Goal: Information Seeking & Learning: Learn about a topic

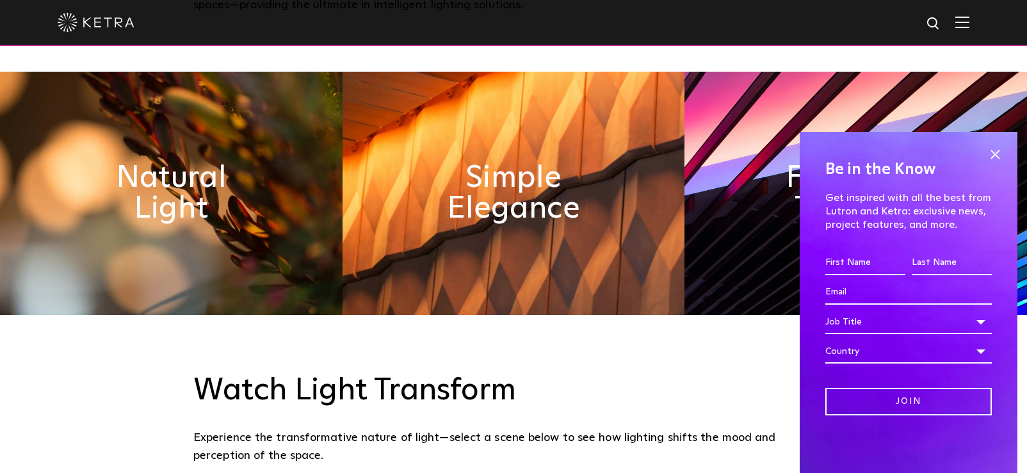
scroll to position [611, 0]
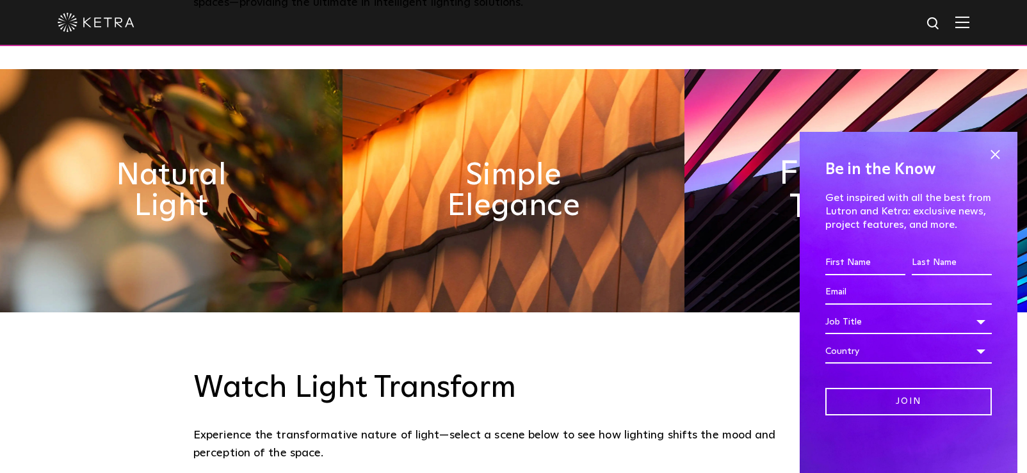
drag, startPoint x: 997, startPoint y: 158, endPoint x: 921, endPoint y: 168, distance: 77.5
click at [997, 158] on span at bounding box center [994, 154] width 19 height 19
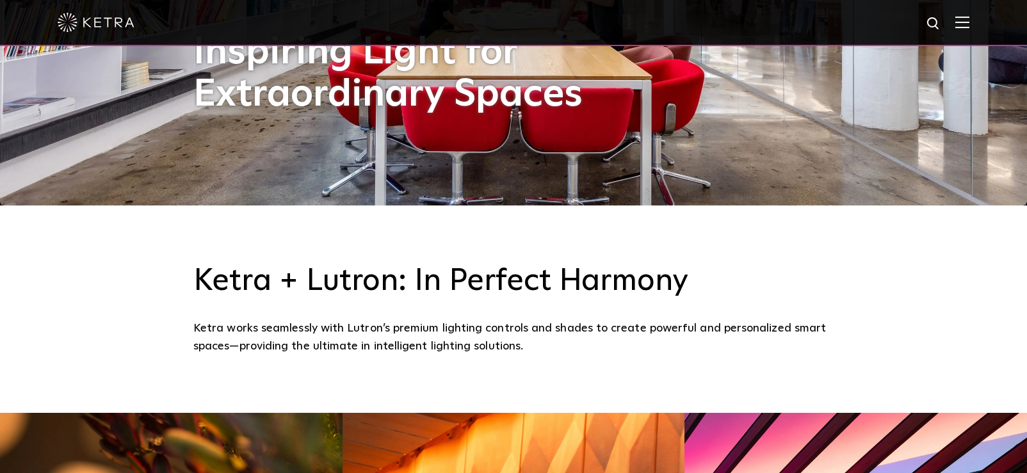
scroll to position [213, 0]
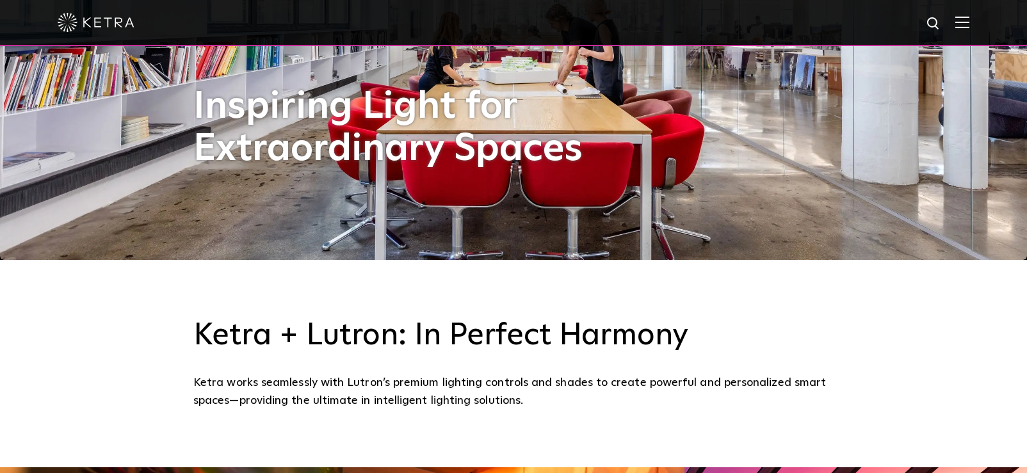
click at [937, 24] on img at bounding box center [934, 24] width 16 height 16
type input "s30"
click at [903, 24] on button "Search" at bounding box center [902, 23] width 19 height 19
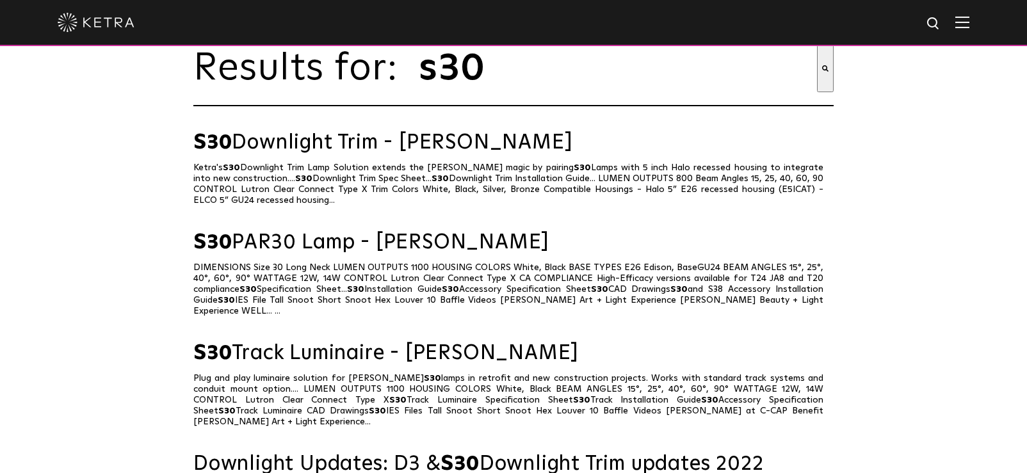
scroll to position [48, 0]
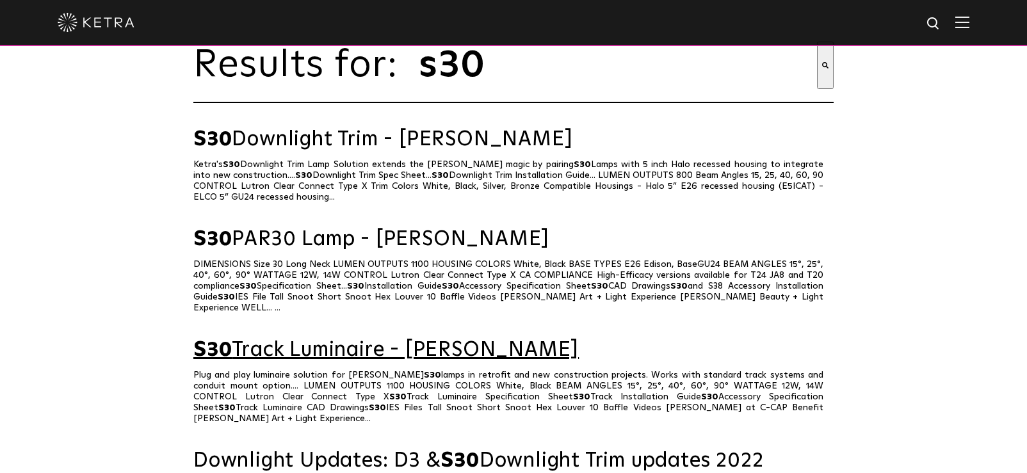
click at [337, 339] on link "S30 Track Luminaire - Ketra" at bounding box center [513, 350] width 640 height 22
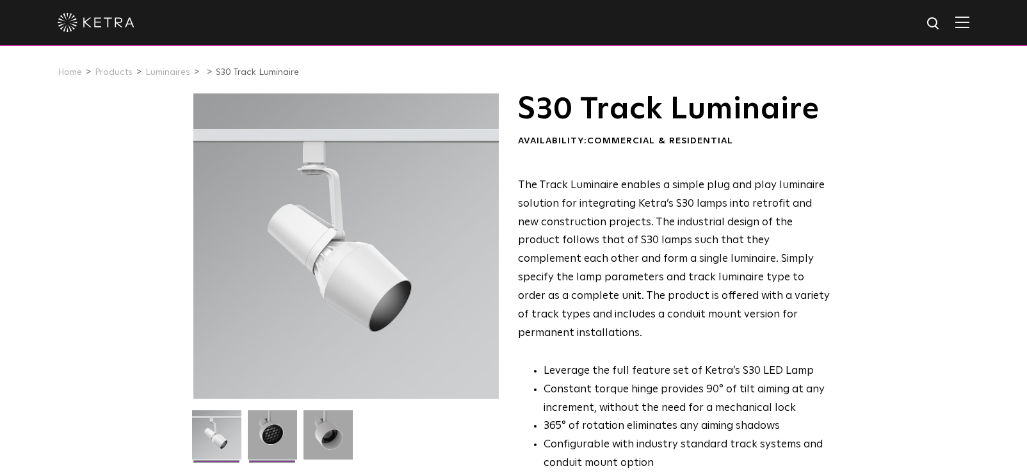
click at [278, 432] on img at bounding box center [272, 439] width 49 height 59
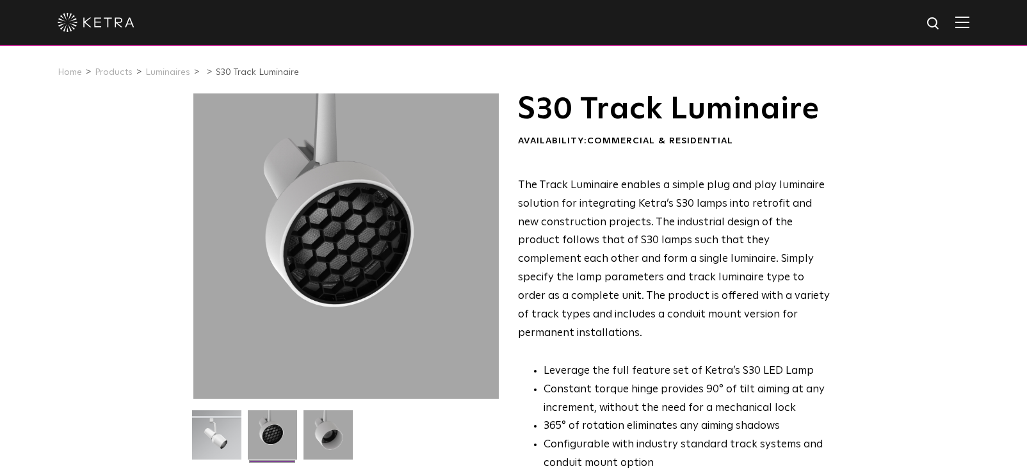
scroll to position [0, 1]
click at [931, 24] on img at bounding box center [934, 24] width 16 height 16
click at [932, 22] on span at bounding box center [923, 23] width 23 height 15
click at [945, 191] on div "S30 Track Luminaire Availability: Commercial & Residential The Track Luminaire …" at bounding box center [513, 395] width 1027 height 605
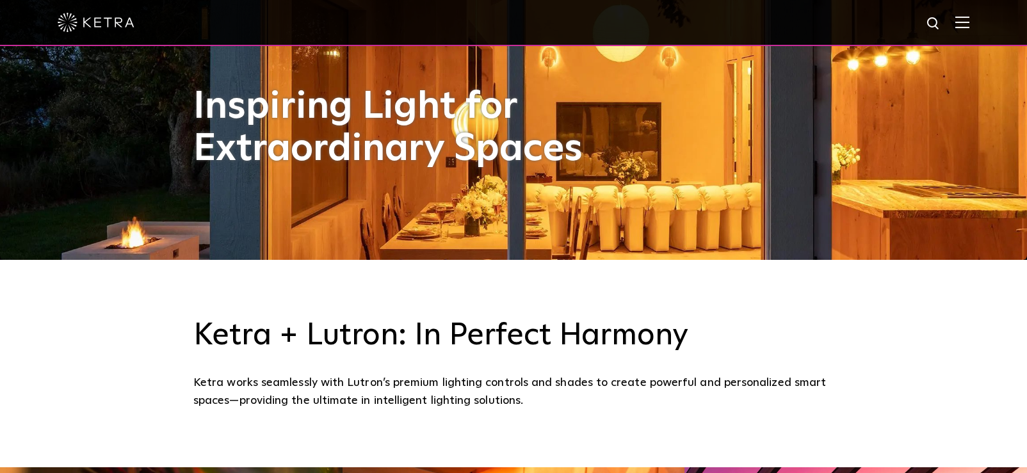
scroll to position [213, 0]
click at [936, 20] on img at bounding box center [934, 24] width 16 height 16
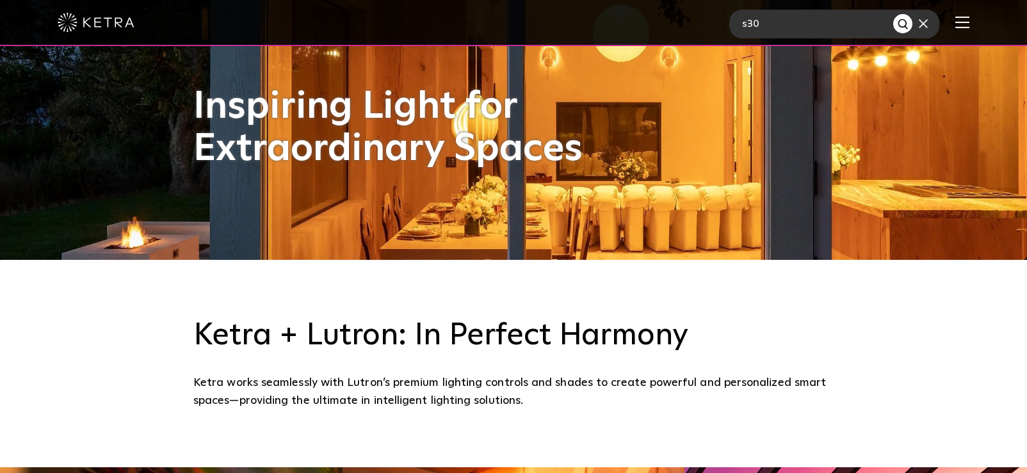
type input "s30"
click at [903, 24] on button "Search" at bounding box center [902, 23] width 19 height 19
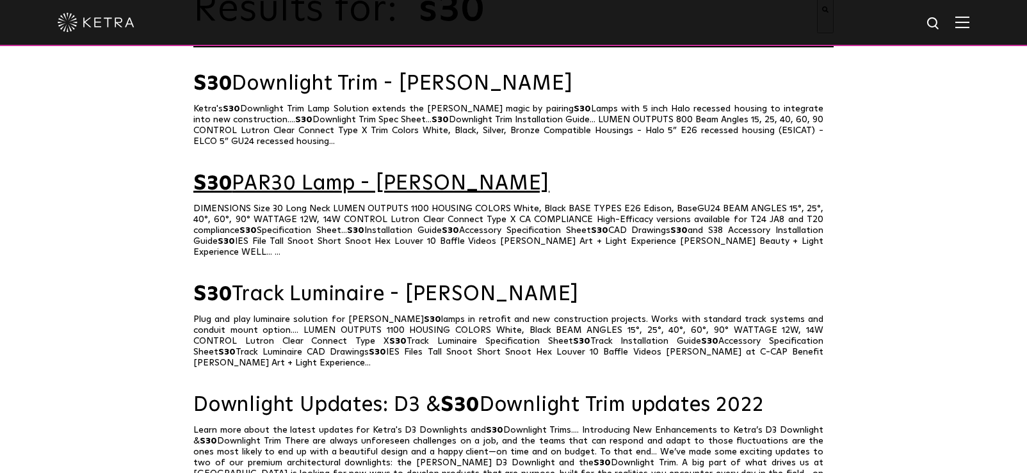
scroll to position [106, 0]
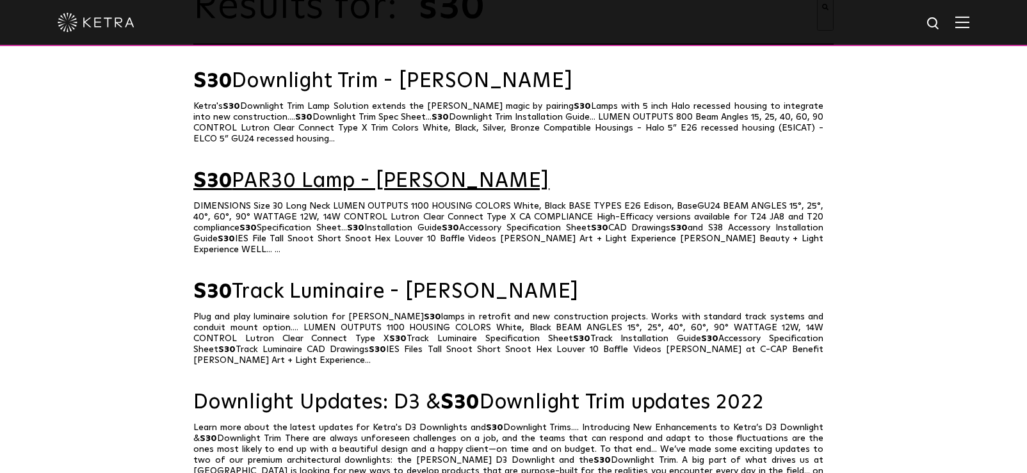
click at [333, 182] on link "S30 PAR30 Lamp - [PERSON_NAME]" at bounding box center [513, 181] width 640 height 22
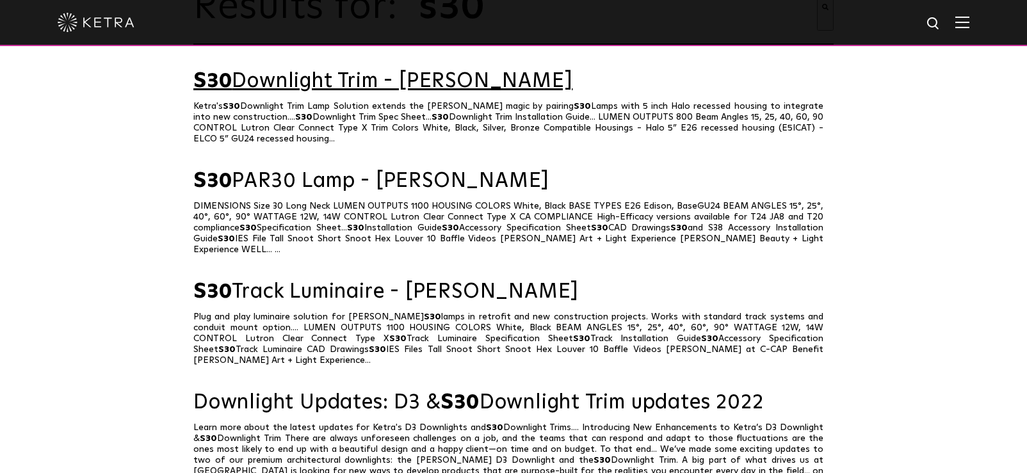
click at [339, 83] on link "S30 Downlight Trim - [PERSON_NAME]" at bounding box center [513, 81] width 640 height 22
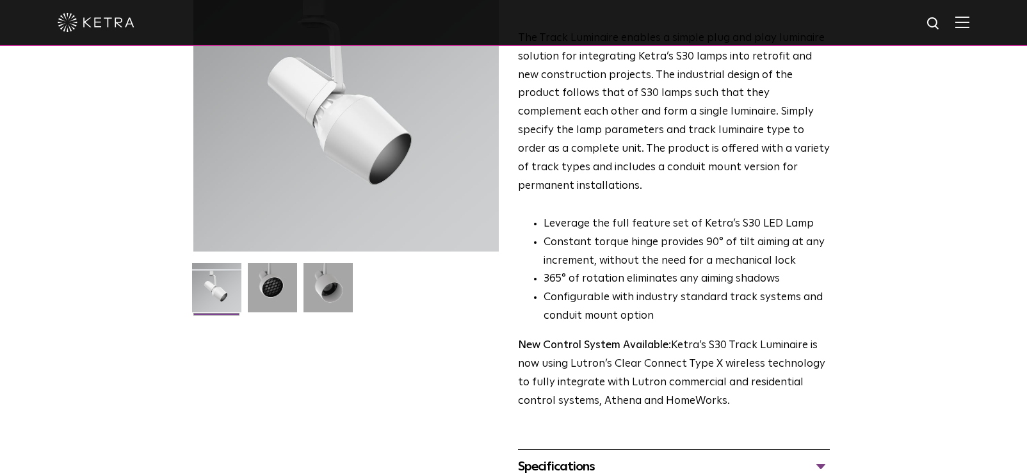
scroll to position [151, 0]
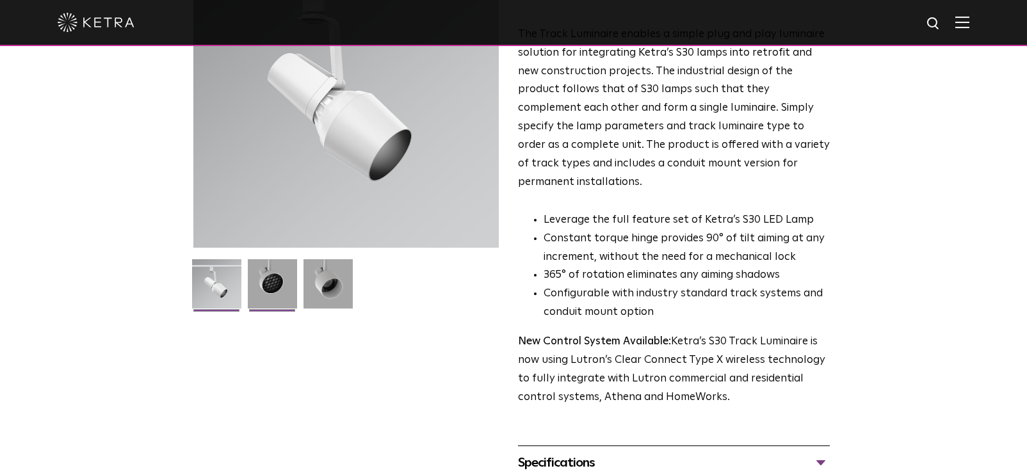
click at [266, 286] on img at bounding box center [272, 288] width 49 height 59
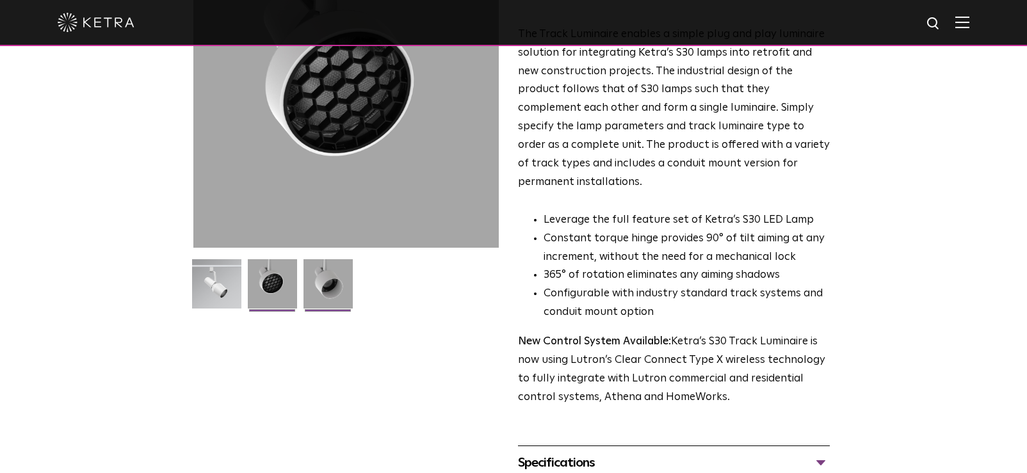
click at [335, 287] on img at bounding box center [327, 288] width 49 height 59
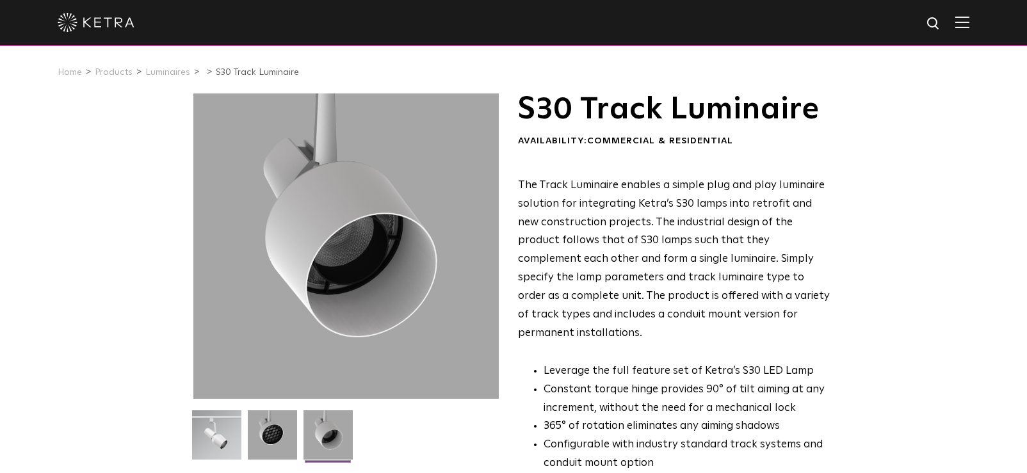
scroll to position [1, 0]
click at [353, 246] on div at bounding box center [345, 245] width 305 height 305
click at [214, 430] on img at bounding box center [216, 439] width 49 height 59
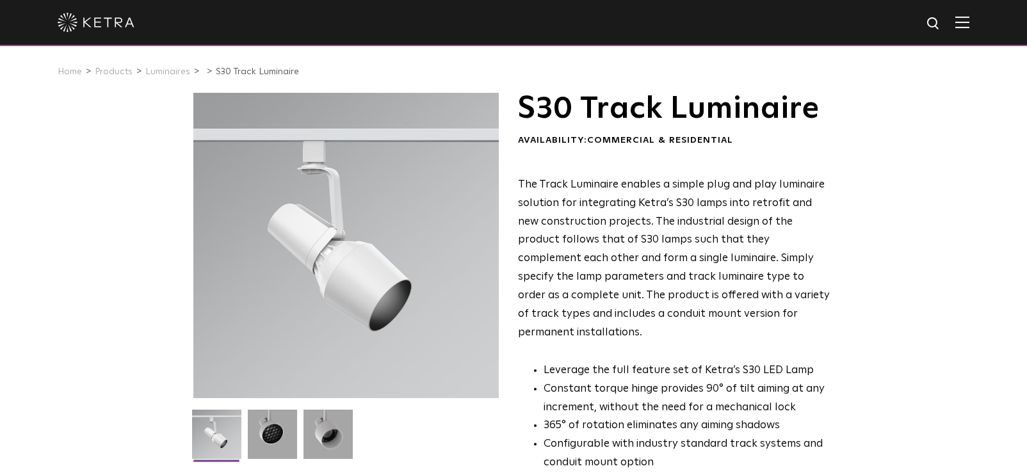
scroll to position [3, 0]
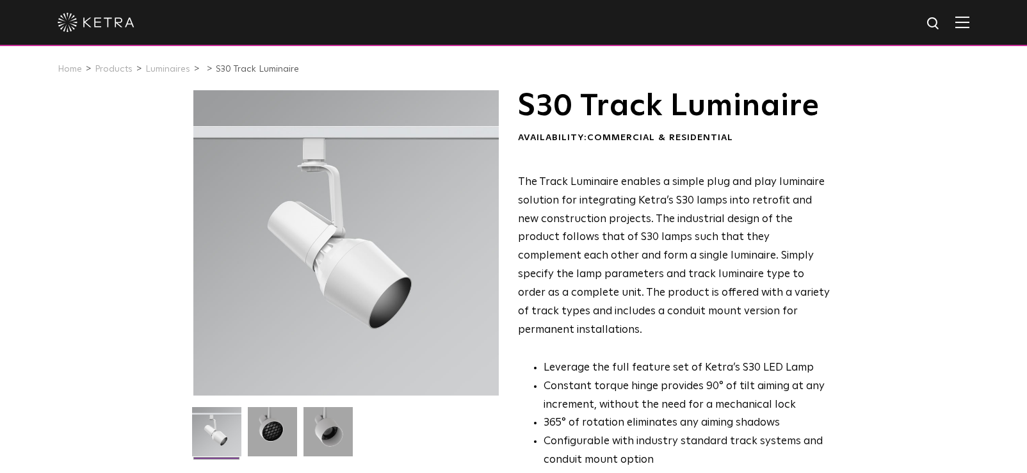
click at [356, 283] on div at bounding box center [345, 242] width 305 height 305
click at [348, 281] on div at bounding box center [345, 242] width 305 height 305
click at [347, 281] on div at bounding box center [345, 242] width 305 height 305
click at [679, 269] on span "The Track Luminaire enables a simple plug and play luminaire solution for integ…" at bounding box center [674, 256] width 312 height 159
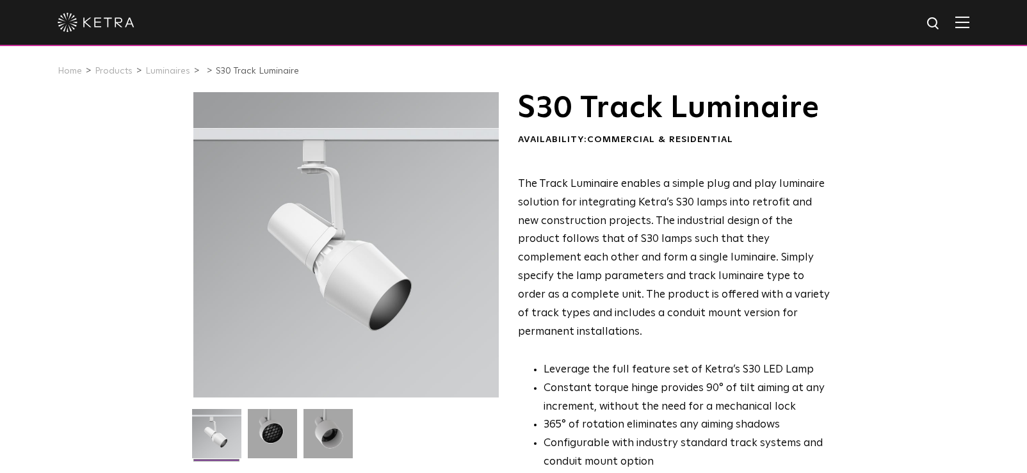
scroll to position [0, 0]
